Goal: Task Accomplishment & Management: Use online tool/utility

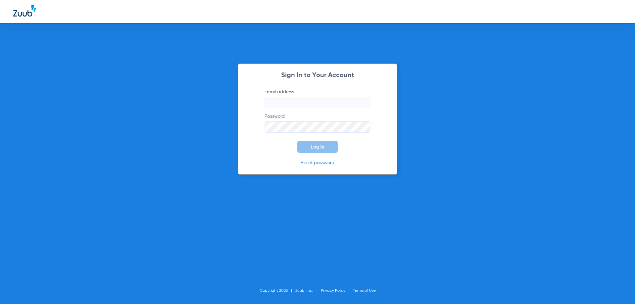
type input "[EMAIL_ADDRESS][DOMAIN_NAME]"
click at [315, 149] on span "Log In" at bounding box center [318, 146] width 14 height 5
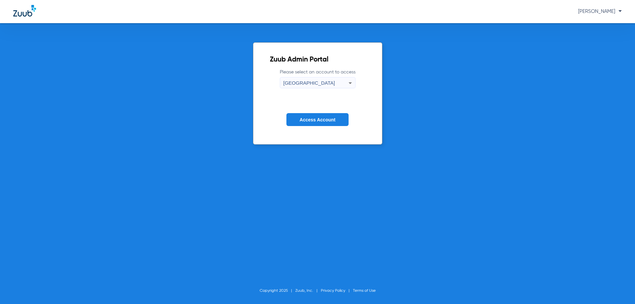
click at [311, 119] on span "Access Account" at bounding box center [318, 119] width 36 height 5
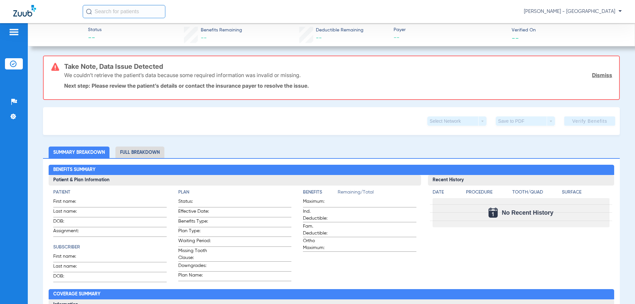
click at [12, 64] on img at bounding box center [13, 64] width 7 height 7
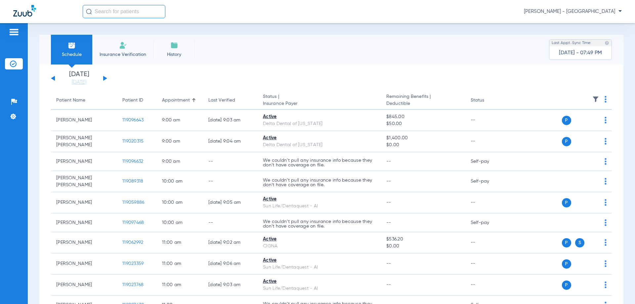
click at [605, 99] on img at bounding box center [606, 99] width 2 height 7
click at [573, 124] on span "Verify All" at bounding box center [575, 125] width 41 height 5
click at [105, 79] on button at bounding box center [105, 78] width 4 height 5
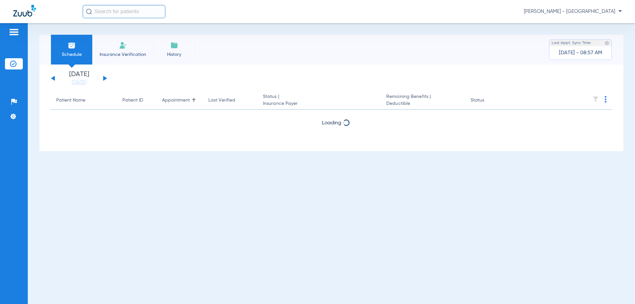
click at [104, 78] on button at bounding box center [105, 78] width 4 height 5
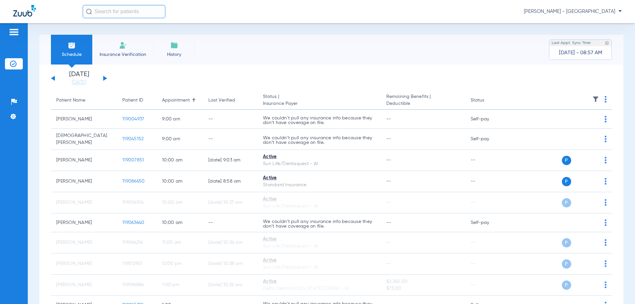
click at [104, 78] on button at bounding box center [105, 78] width 4 height 5
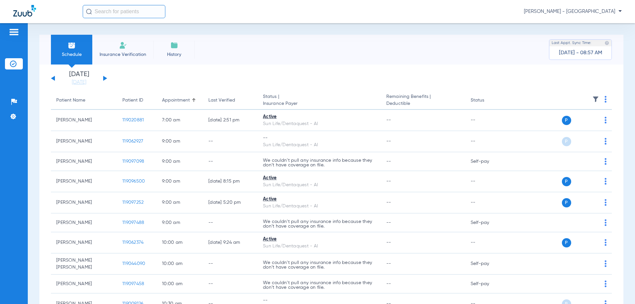
click at [599, 98] on th at bounding box center [561, 100] width 102 height 19
click at [605, 101] on img at bounding box center [606, 99] width 2 height 7
click at [560, 127] on span "Verify All" at bounding box center [576, 125] width 40 height 5
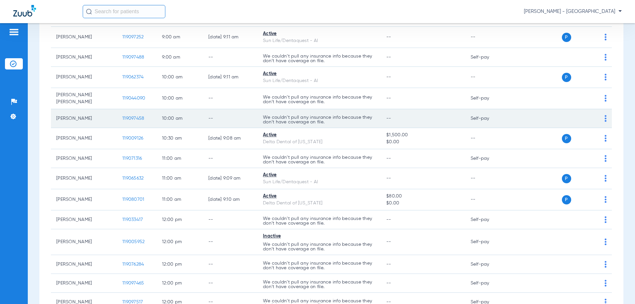
scroll to position [298, 0]
